Goal: Navigation & Orientation: Find specific page/section

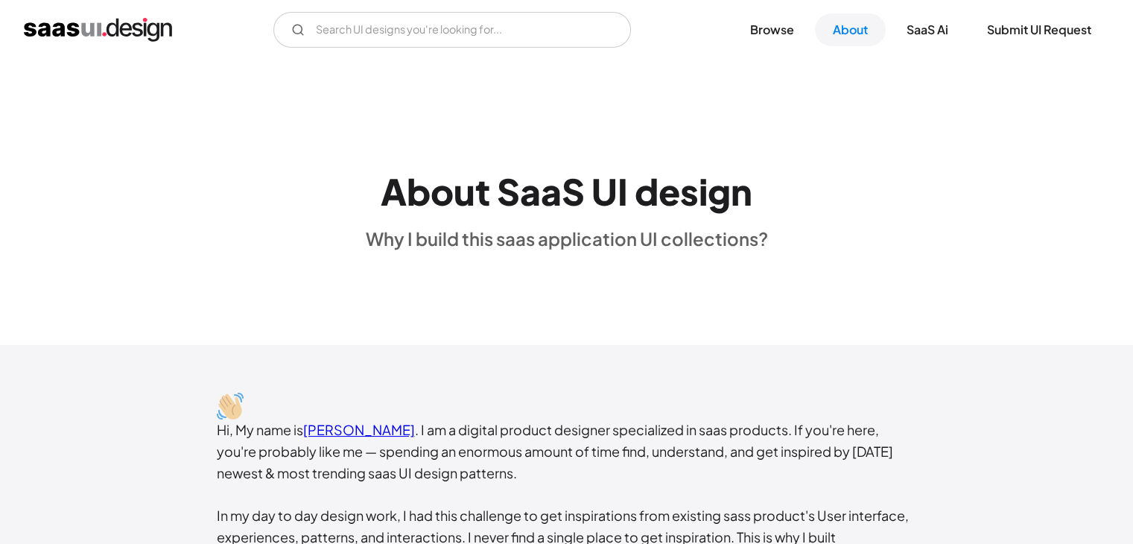
click at [60, 28] on img "home" at bounding box center [98, 30] width 148 height 24
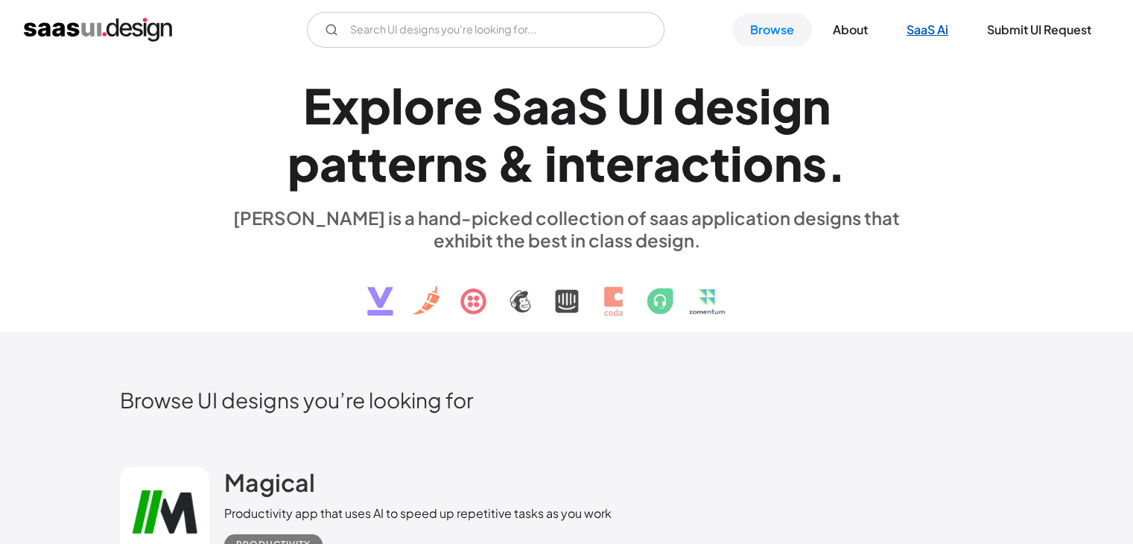
click at [943, 33] on link "SaaS Ai" at bounding box center [927, 29] width 77 height 33
click at [857, 30] on link "About" at bounding box center [850, 29] width 71 height 33
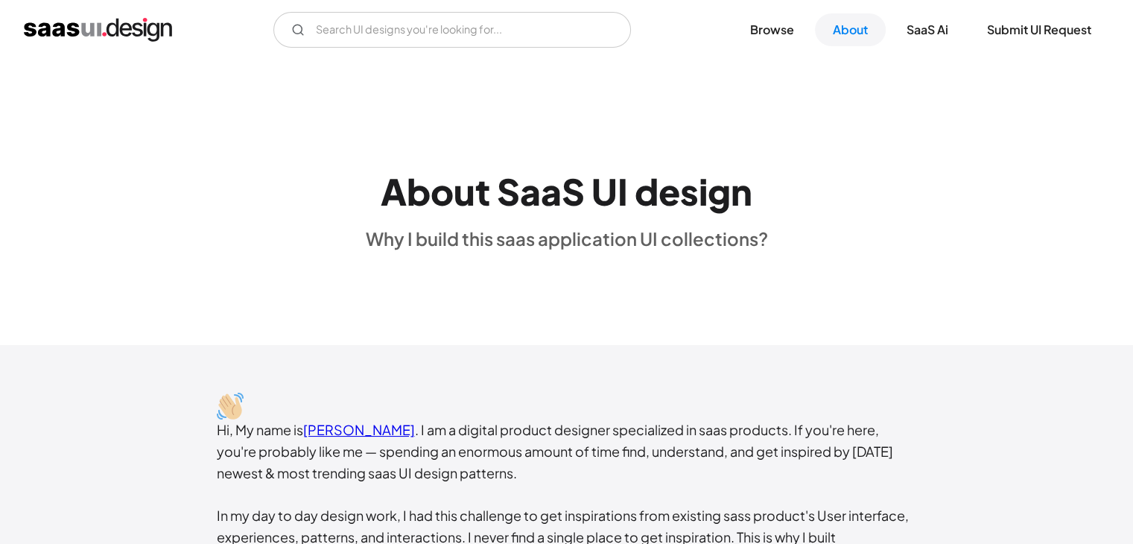
click at [104, 20] on img "home" at bounding box center [98, 30] width 148 height 24
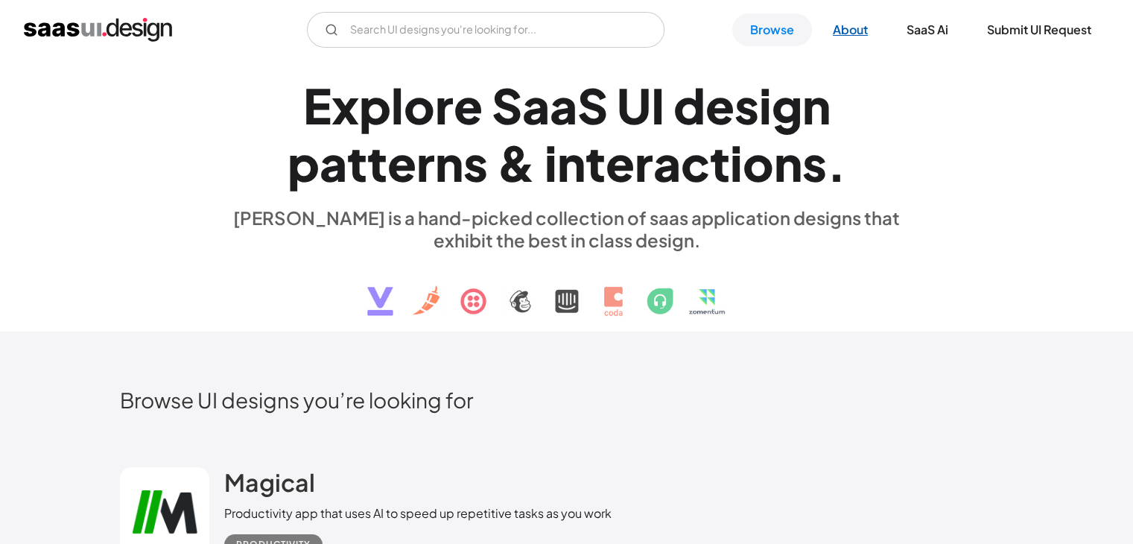
click at [840, 22] on link "About" at bounding box center [850, 29] width 71 height 33
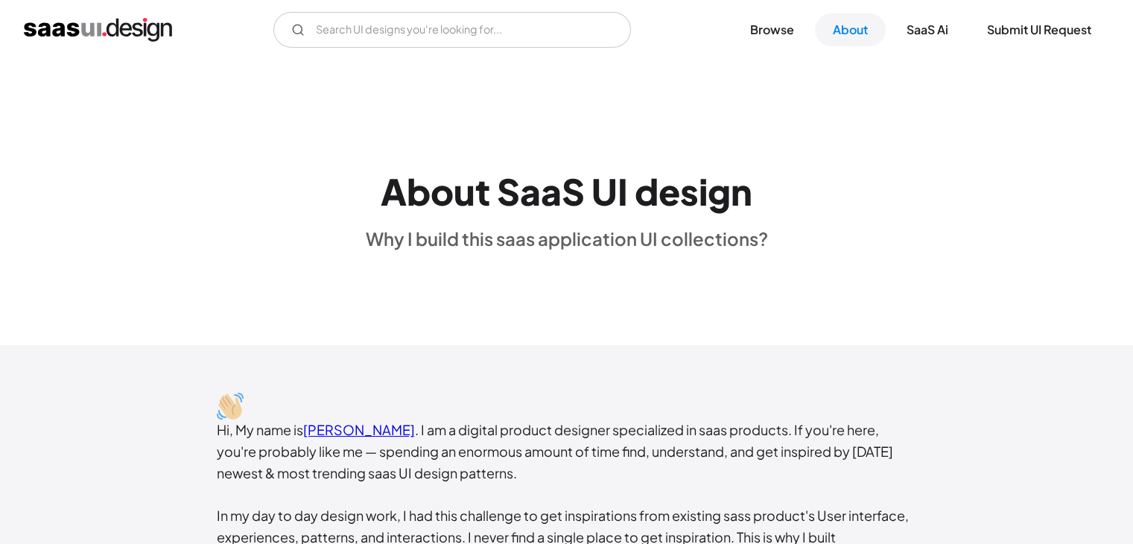
click at [355, 432] on link "[PERSON_NAME]" at bounding box center [359, 429] width 112 height 17
